Goal: Entertainment & Leisure: Browse casually

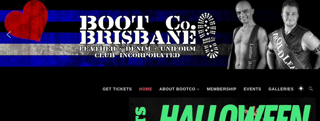
scroll to position [57, 0]
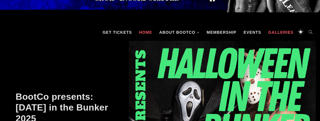
click at [275, 34] on link "Galleries" at bounding box center [280, 32] width 31 height 17
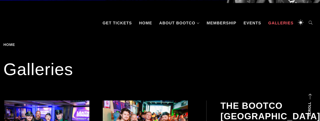
scroll to position [123, 0]
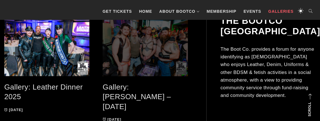
click at [129, 56] on span at bounding box center [148, 46] width 90 height 61
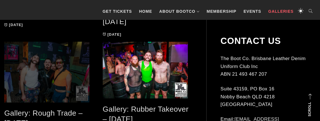
scroll to position [236, 0]
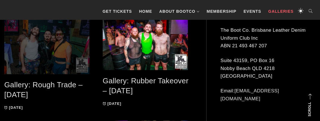
click at [52, 41] on span at bounding box center [49, 44] width 90 height 61
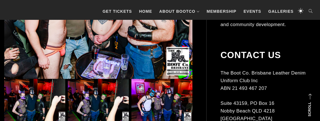
click at [58, 57] on img at bounding box center [98, 12] width 188 height 134
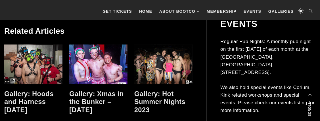
scroll to position [3753, 0]
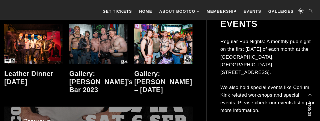
scroll to position [3356, 0]
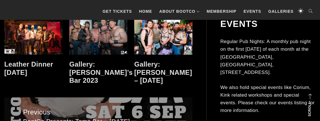
click at [153, 45] on link at bounding box center [163, 35] width 58 height 40
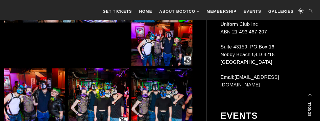
scroll to position [265, 0]
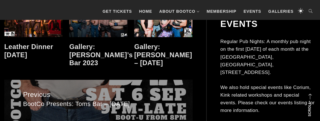
scroll to position [3345, 0]
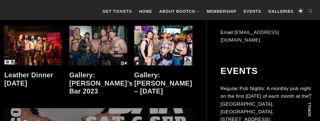
click at [45, 47] on link at bounding box center [33, 46] width 58 height 40
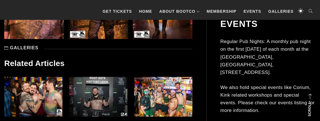
scroll to position [3091, 0]
